Goal: Task Accomplishment & Management: Complete application form

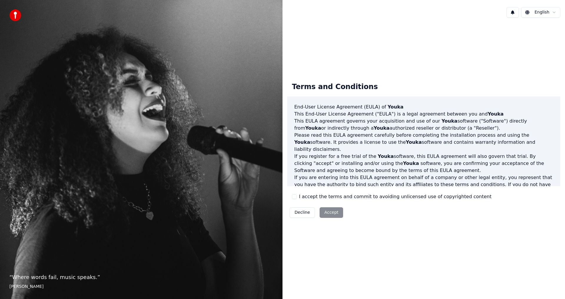
click at [328, 212] on div "Decline Accept" at bounding box center [316, 212] width 58 height 15
click at [328, 213] on div "Decline Accept" at bounding box center [316, 212] width 58 height 15
click at [302, 213] on button "Decline" at bounding box center [302, 213] width 25 height 11
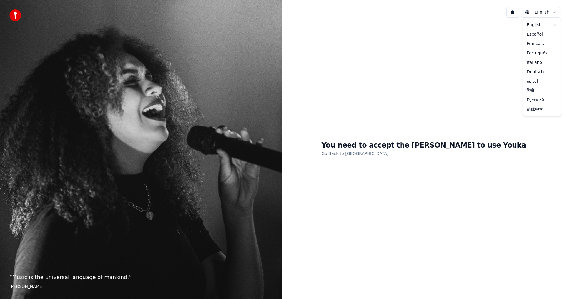
click at [555, 14] on html "“ Music is the universal language of mankind. ” Henry Wadsworth Longfellow Engl…" at bounding box center [282, 149] width 565 height 299
click at [457, 19] on html "“ Music is the universal language of mankind. ” Henry Wadsworth Longfellow Engl…" at bounding box center [282, 149] width 565 height 299
click at [380, 152] on html "“ Music is the universal language of mankind. ” Henry Wadsworth Longfellow Engl…" at bounding box center [282, 149] width 565 height 299
click at [385, 146] on h1 "You need to accept the EULA to use Youka" at bounding box center [423, 145] width 205 height 9
drag, startPoint x: 374, startPoint y: 187, endPoint x: 377, endPoint y: 180, distance: 7.2
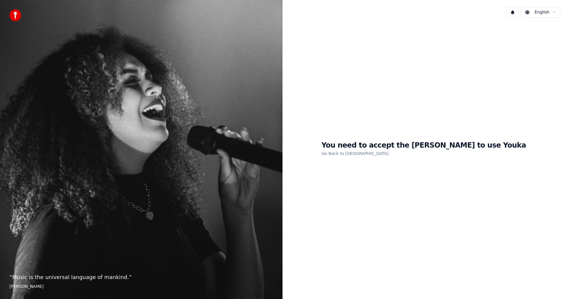
click at [372, 187] on div "You need to accept the EULA to use Youka Go Back to EULA" at bounding box center [424, 148] width 283 height 253
click at [390, 137] on div "You need to accept the EULA to use Youka Go Back to EULA" at bounding box center [424, 148] width 283 height 253
click at [349, 141] on div "You need to accept the EULA to use Youka Go Back to EULA" at bounding box center [424, 148] width 283 height 253
click at [415, 142] on h1 "You need to accept the EULA to use Youka" at bounding box center [423, 145] width 205 height 9
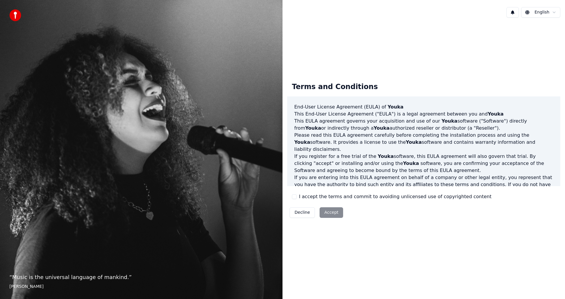
click at [293, 197] on button "I accept the terms and commit to avoiding unlicensed use of copyrighted content" at bounding box center [294, 197] width 5 height 5
click at [332, 215] on button "Accept" at bounding box center [332, 213] width 24 height 11
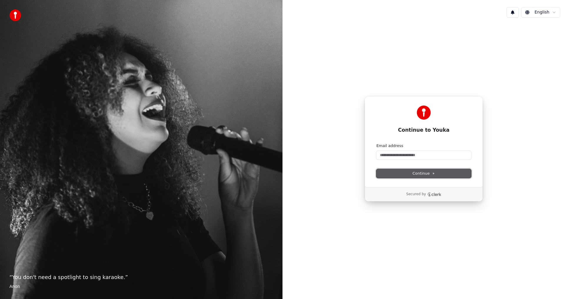
click at [424, 170] on button "Continue" at bounding box center [424, 173] width 95 height 9
click at [320, 79] on div "Continue to Youka Continue with Google or Email address Continue Secured by" at bounding box center [424, 148] width 283 height 253
click at [526, 64] on div "Continue to Youka Continue with Google or Email address Continue Secured by" at bounding box center [424, 148] width 283 height 253
paste input "**********"
click at [424, 177] on button "Continue" at bounding box center [424, 173] width 95 height 9
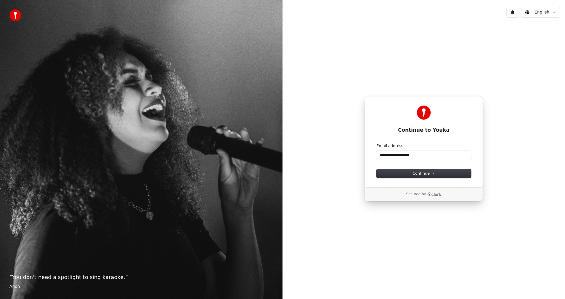
type input "**********"
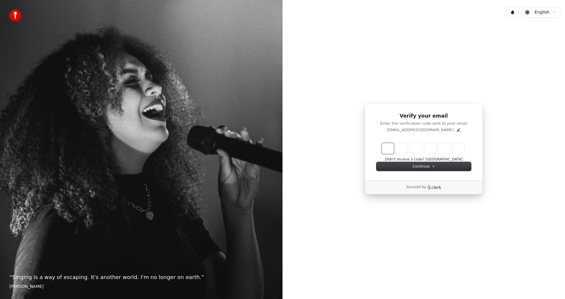
click at [388, 151] on input "Enter verification code. Digit 1" at bounding box center [388, 148] width 12 height 11
click at [443, 236] on div "Verify your email Enter the verification code sent to your email [EMAIL_ADDRESS…" at bounding box center [424, 148] width 283 height 253
click at [389, 148] on input "Enter verification code. Digit 1" at bounding box center [388, 148] width 12 height 11
type input "*"
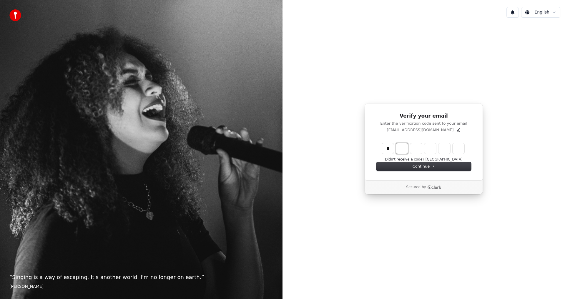
type input "*"
type input "**"
type input "*"
type input "***"
type input "*"
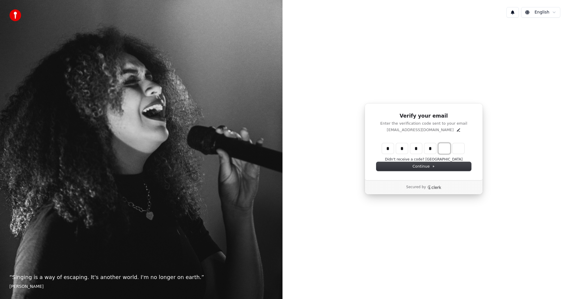
type input "****"
type input "*"
type input "******"
type input "*"
